Goal: Information Seeking & Learning: Learn about a topic

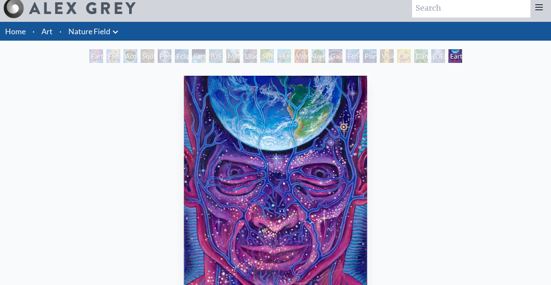
scroll to position [5, 0]
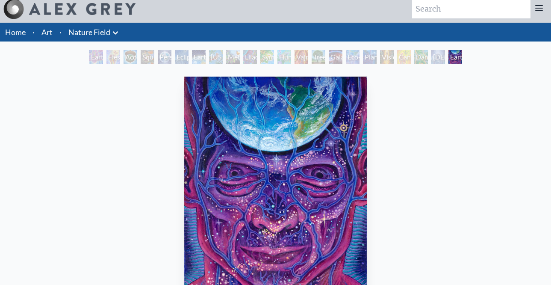
click at [150, 55] on div "Squirrel" at bounding box center [148, 57] width 14 height 14
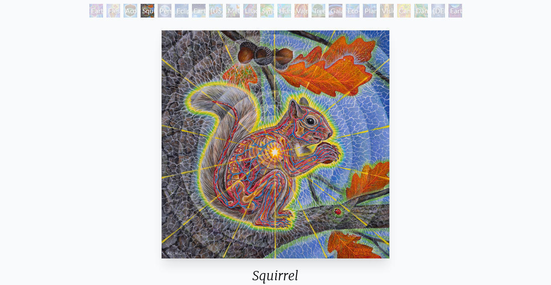
scroll to position [50, 0]
click at [164, 12] on div "Person Planet" at bounding box center [165, 11] width 14 height 14
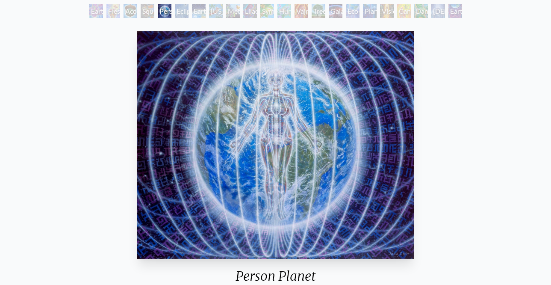
click at [195, 12] on div "Earth Energies" at bounding box center [199, 11] width 14 height 14
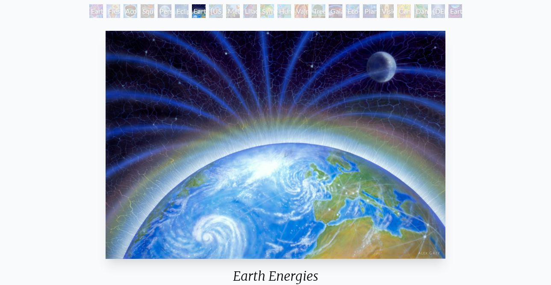
click at [233, 10] on div "Metamorphosis" at bounding box center [233, 11] width 14 height 14
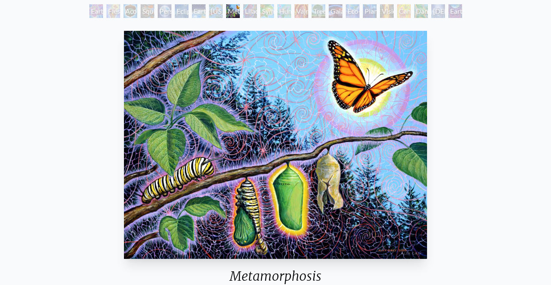
click at [215, 13] on div "[US_STATE] Song" at bounding box center [216, 11] width 14 height 14
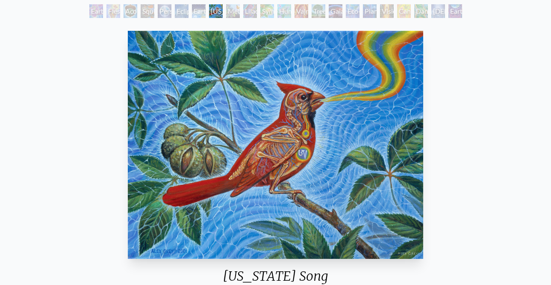
click at [249, 15] on div "Lilacs" at bounding box center [250, 11] width 14 height 14
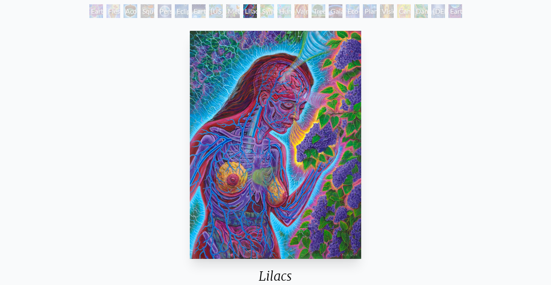
click at [263, 12] on div "Symbiosis: Gall Wasp & Oak Tree" at bounding box center [267, 11] width 14 height 14
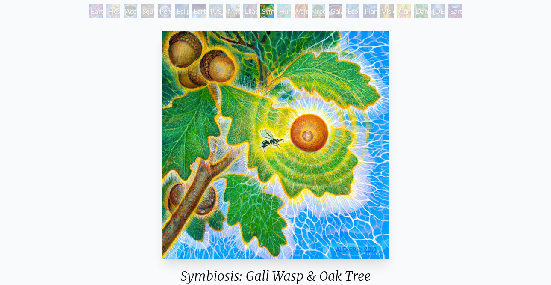
click at [282, 12] on div "Humming Bird" at bounding box center [284, 11] width 14 height 14
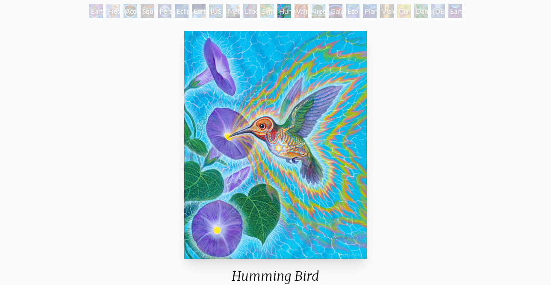
click at [318, 13] on div "Tree & Person" at bounding box center [318, 11] width 14 height 14
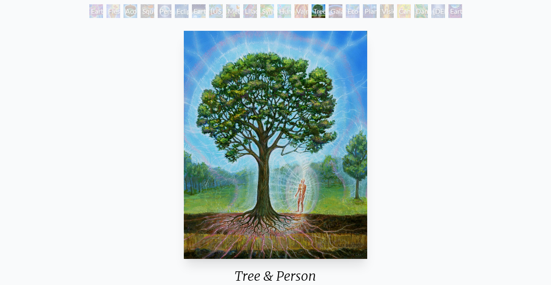
click at [364, 13] on div "Planetary Prayers" at bounding box center [370, 11] width 14 height 14
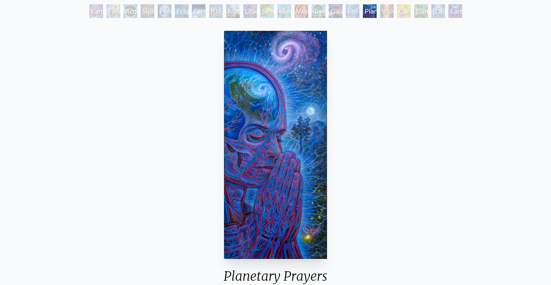
click at [367, 36] on div "Planetary Prayers 2010, acrylic on canvas, 36 x 80 in. Visit the CoSM Shop Plan…" at bounding box center [275, 290] width 537 height 526
